Goal: Transaction & Acquisition: Purchase product/service

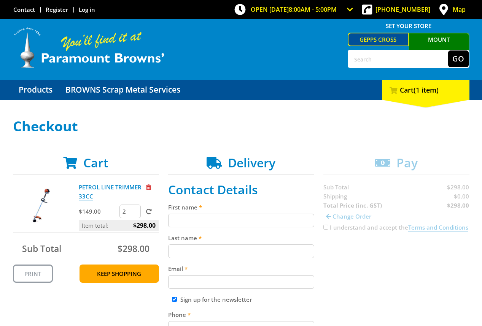
click at [124, 212] on input "2" at bounding box center [129, 212] width 21 height 14
type input "1"
click at [135, 212] on input "1" at bounding box center [129, 212] width 21 height 14
click input "submit" at bounding box center [0, 0] width 0 height 0
click at [245, 222] on input "First name" at bounding box center [241, 221] width 146 height 14
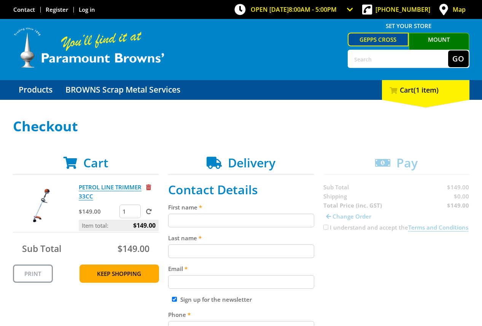
paste input "[PERSON_NAME]"
type input "[PERSON_NAME]"
click at [257, 257] on input "Last name" at bounding box center [241, 252] width 146 height 14
paste input "[PERSON_NAME]"
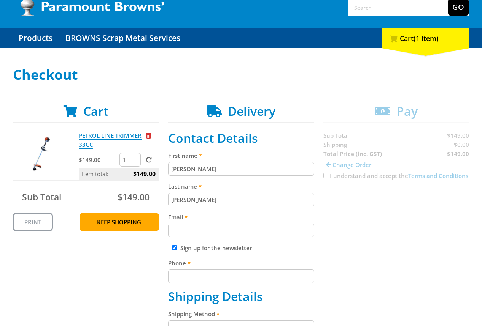
scroll to position [62, 0]
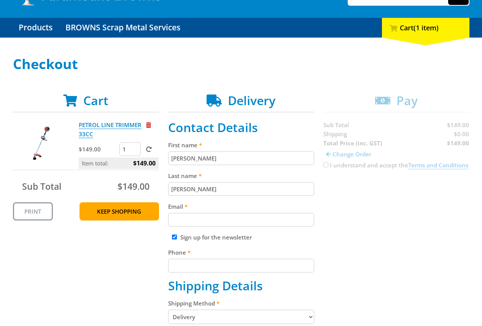
type input "[PERSON_NAME]"
click at [222, 223] on input "Email" at bounding box center [241, 220] width 146 height 14
click at [246, 220] on input "Email" at bounding box center [241, 220] width 146 height 14
paste input "[EMAIL_ADDRESS][DOMAIN_NAME]"
type input "[EMAIL_ADDRESS][DOMAIN_NAME]"
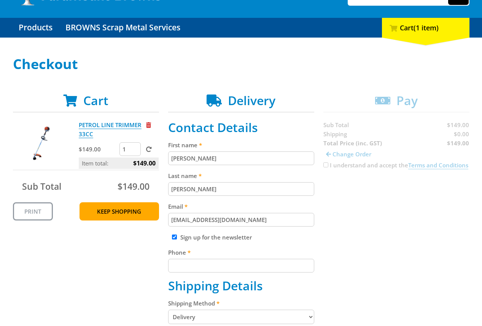
drag, startPoint x: 358, startPoint y: 216, endPoint x: 354, endPoint y: 218, distance: 4.4
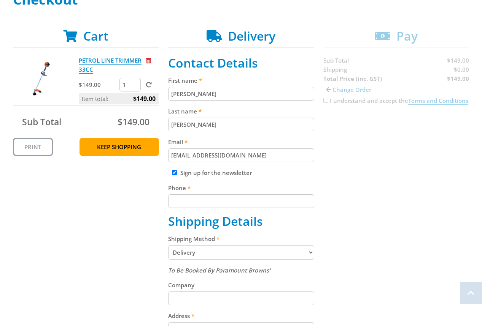
scroll to position [143, 0]
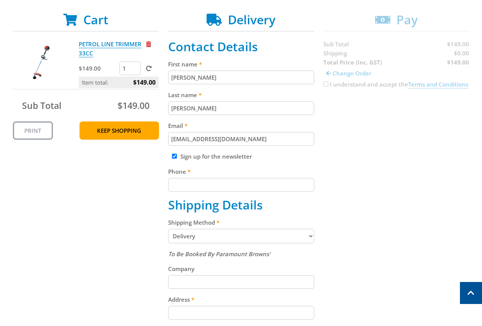
click at [282, 184] on input "Phone" at bounding box center [241, 185] width 146 height 14
paste input "[PHONE_NUMBER]"
type input "[PHONE_NUMBER]"
click at [390, 190] on div "Cart PETROL LINE TRIMMER 33CC $149.00 1 Item total: $149.00 Sub Total $149.00 P…" at bounding box center [241, 256] width 456 height 486
click at [269, 234] on select "Pickup from Gepps Cross Delivery" at bounding box center [241, 236] width 146 height 14
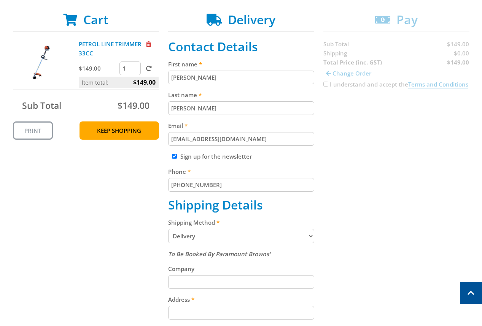
click at [269, 233] on select "Pickup from Gepps Cross Delivery" at bounding box center [241, 236] width 146 height 14
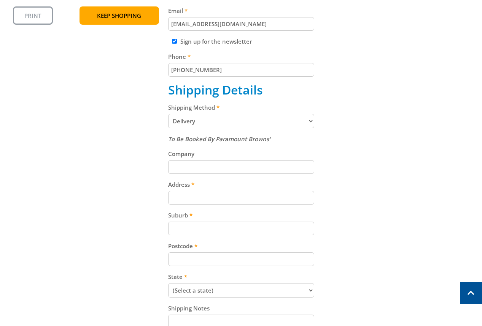
scroll to position [265, 0]
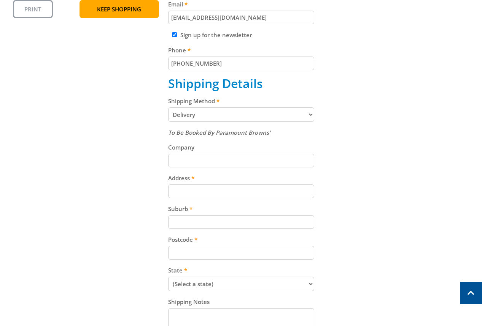
click at [264, 195] on input "Address" at bounding box center [241, 192] width 146 height 14
paste input "[STREET_ADDRESS][PERSON_NAME]"
type input "[STREET_ADDRESS][PERSON_NAME]"
click at [389, 198] on div "Cart PETROL LINE TRIMMER 33CC $149.00 1 Item total: $149.00 Sub Total $149.00 P…" at bounding box center [241, 134] width 456 height 486
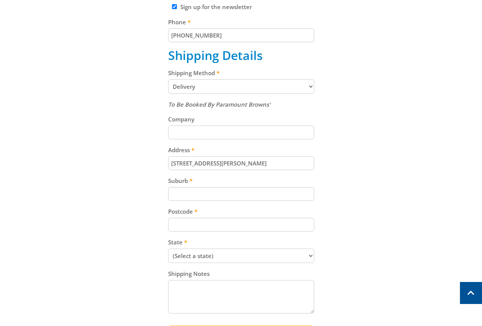
scroll to position [296, 0]
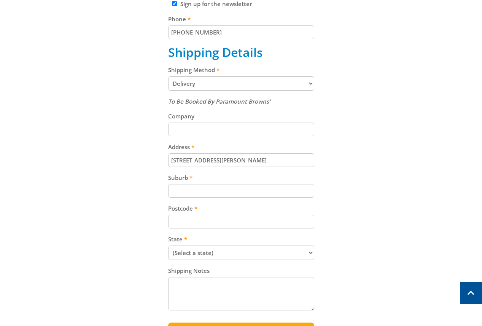
click at [242, 226] on input "Postcode" at bounding box center [241, 222] width 146 height 14
paste input "5250"
type input "5250"
click at [327, 215] on div "Cart PETROL LINE TRIMMER 33CC $149.00 1 Item total: $149.00 Sub Total $149.00 P…" at bounding box center [241, 103] width 456 height 486
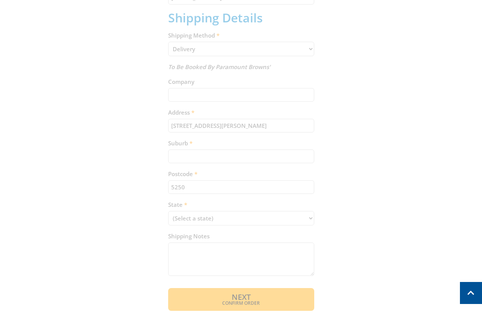
scroll to position [333, 0]
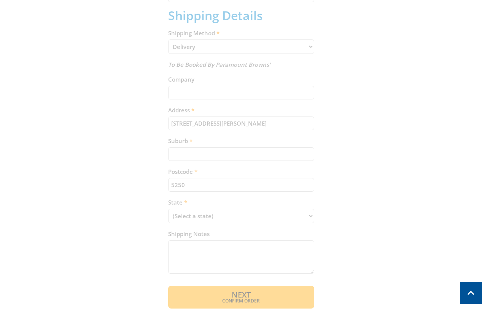
click at [221, 212] on div "Cart PETROL LINE TRIMMER 33CC $149.00 1 Item total: $149.00 Sub Total $149.00 P…" at bounding box center [241, 66] width 456 height 486
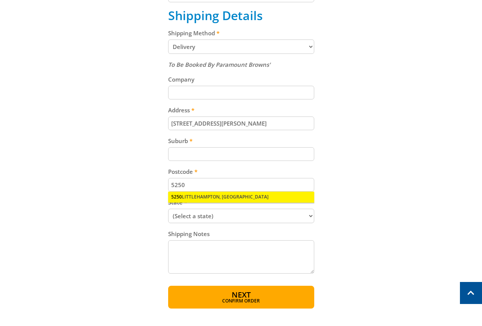
click at [239, 198] on div "5250 [GEOGRAPHIC_DATA], [GEOGRAPHIC_DATA]" at bounding box center [241, 197] width 146 height 11
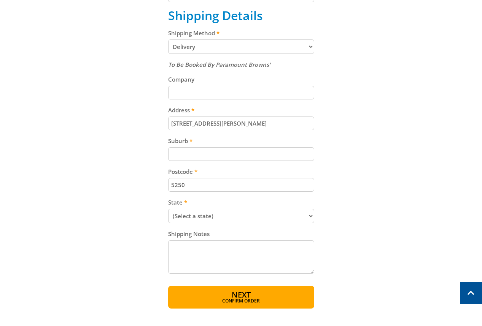
click at [234, 217] on select "(Select a state) [GEOGRAPHIC_DATA] [GEOGRAPHIC_DATA] [GEOGRAPHIC_DATA] [GEOGRAP…" at bounding box center [241, 216] width 146 height 14
select select "SA"
click at [376, 206] on div "Cart PETROL LINE TRIMMER 33CC $149.00 1 Item total: $149.00 Sub Total $149.00 P…" at bounding box center [241, 66] width 456 height 486
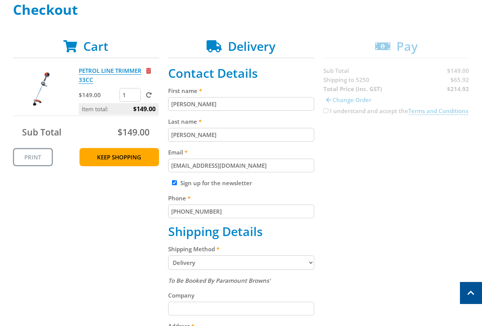
scroll to position [112, 0]
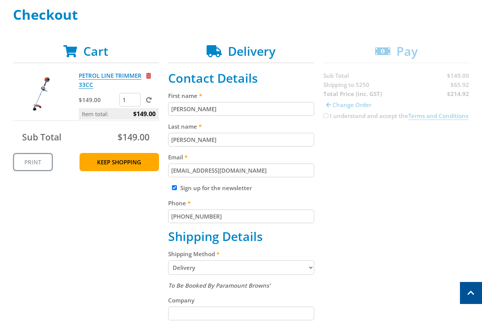
click at [324, 117] on div "Cart PETROL LINE TRIMMER 33CC $149.00 1 Item total: $149.00 Sub Total $149.00 P…" at bounding box center [241, 287] width 456 height 486
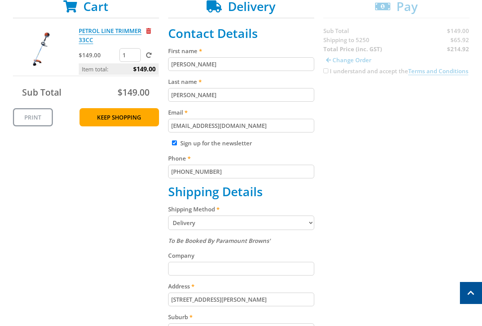
scroll to position [200, 0]
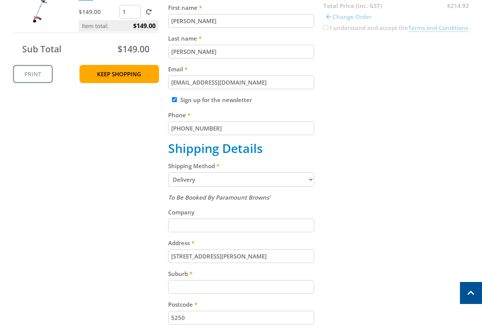
click at [252, 175] on select "Pickup from Gepps Cross Delivery" at bounding box center [241, 180] width 146 height 14
click at [339, 174] on div "Cart PETROL LINE TRIMMER 33CC $149.00 1 Item total: $149.00 Sub Total $149.00 P…" at bounding box center [241, 199] width 456 height 486
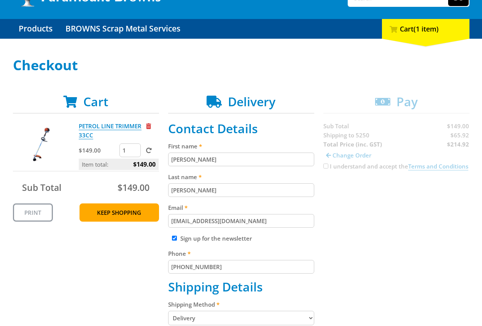
scroll to position [75, 0]
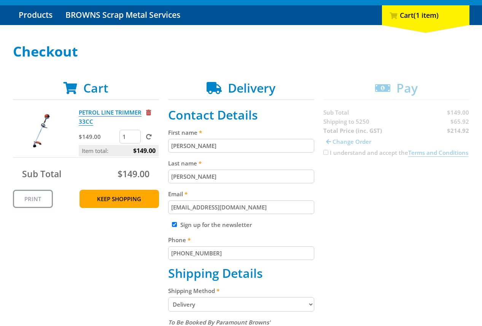
click at [462, 128] on div "Cart PETROL LINE TRIMMER 33CC $149.00 1 Item total: $149.00 Sub Total $149.00 P…" at bounding box center [241, 324] width 456 height 486
copy strong "214.92"
click at [379, 186] on div "Cart PETROL LINE TRIMMER 33CC $149.00 1 Item total: $149.00 Sub Total $149.00 P…" at bounding box center [241, 324] width 456 height 486
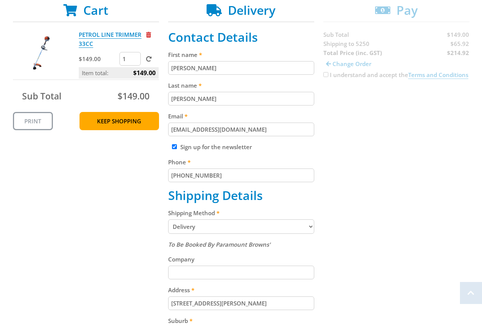
scroll to position [155, 0]
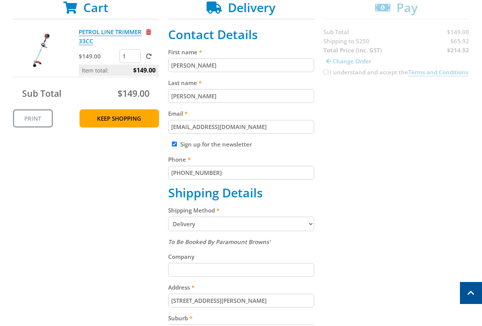
click at [249, 230] on select "Pickup from Gepps Cross Delivery" at bounding box center [241, 224] width 146 height 14
select select "Pickup"
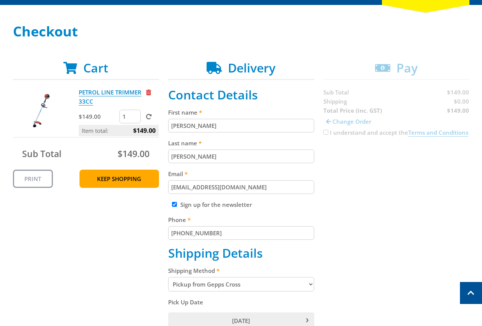
scroll to position [85, 0]
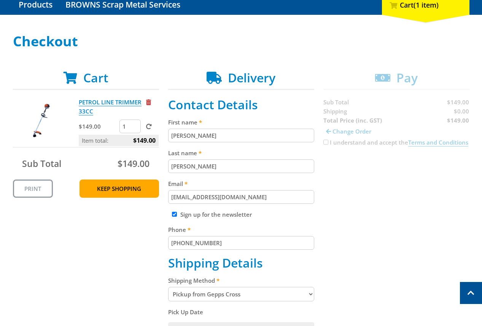
click at [305, 292] on select "Pickup from Gepps Cross Delivery" at bounding box center [241, 294] width 146 height 14
click at [143, 98] on p "PETROL LINE TRIMMER 33CC" at bounding box center [112, 107] width 66 height 18
click at [151, 100] on span "Remove from cart" at bounding box center [148, 103] width 5 height 6
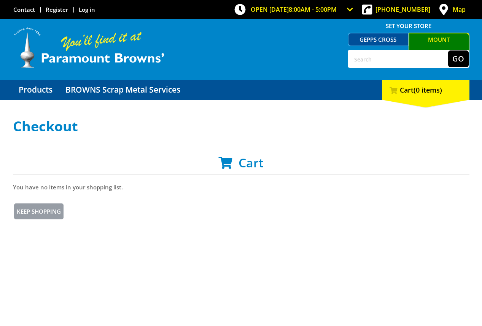
scroll to position [80, 0]
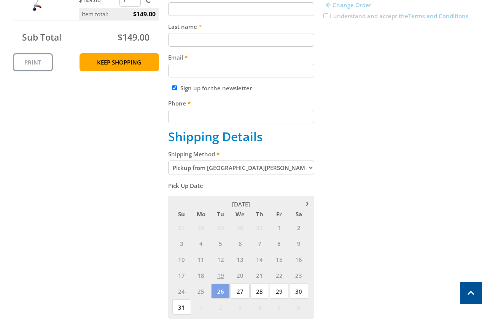
scroll to position [240, 0]
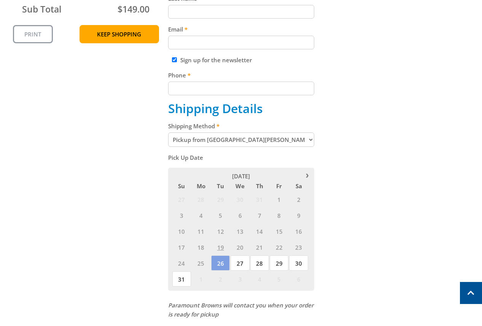
click at [260, 143] on select "Pickup from Mount Barker Delivery" at bounding box center [241, 140] width 146 height 14
click at [437, 146] on div "Cart PETROL LINE TRIMMER 33CC $149.00 1 Item total: $149.00 Sub Total $149.00 P…" at bounding box center [241, 187] width 456 height 542
click at [280, 140] on select "Pickup from Mount Barker Delivery" at bounding box center [241, 140] width 146 height 14
select select "Delivery"
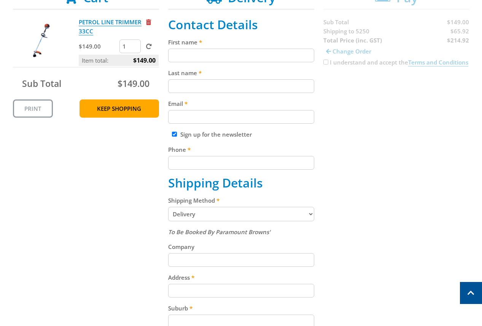
scroll to position [136, 0]
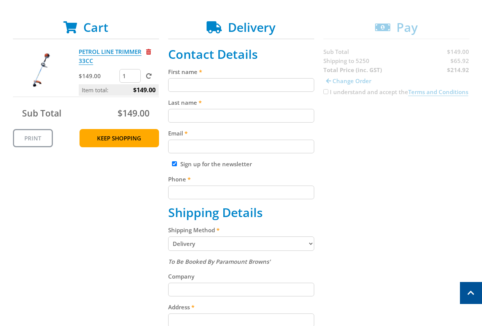
click at [407, 146] on div "Cart PETROL LINE TRIMMER 33CC $149.00 1 Item total: $149.00 Sub Total $149.00 P…" at bounding box center [241, 263] width 456 height 486
